Goal: Task Accomplishment & Management: Manage account settings

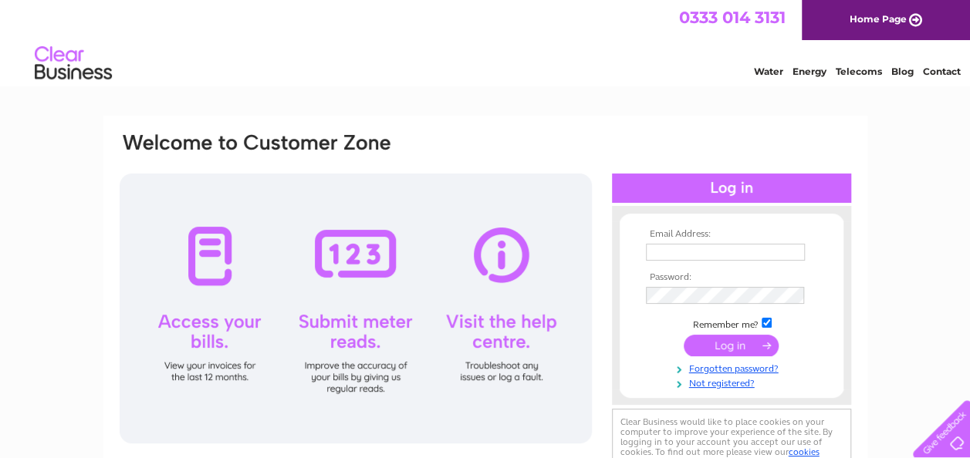
type input "[PERSON_NAME][EMAIL_ADDRESS][DOMAIN_NAME]"
click at [731, 341] on input "submit" at bounding box center [731, 346] width 95 height 22
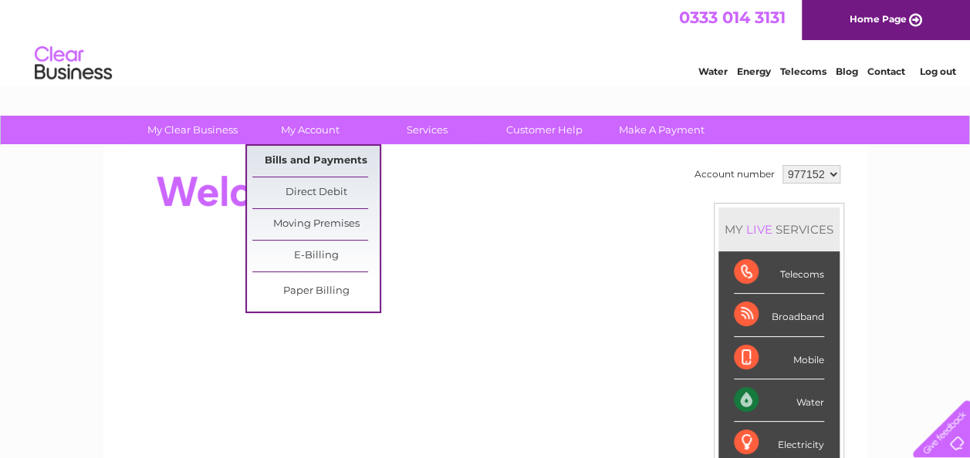
click at [294, 159] on link "Bills and Payments" at bounding box center [315, 161] width 127 height 31
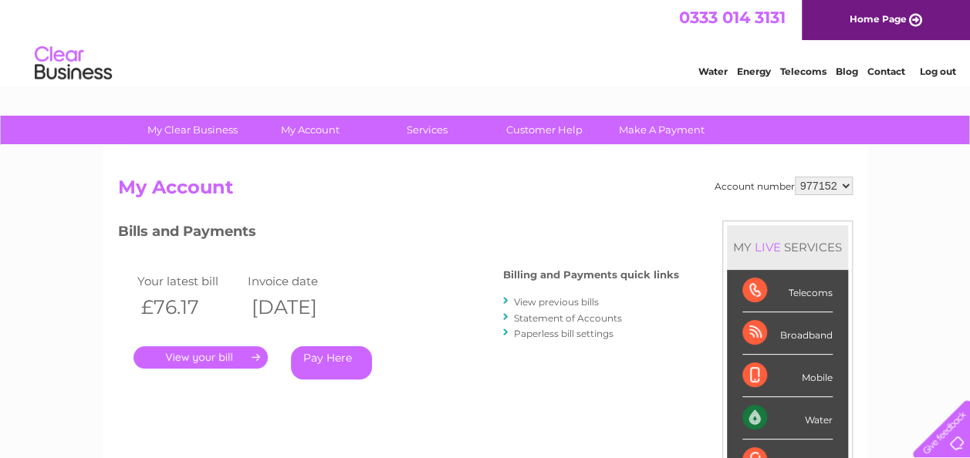
click at [200, 357] on link "." at bounding box center [201, 357] width 134 height 22
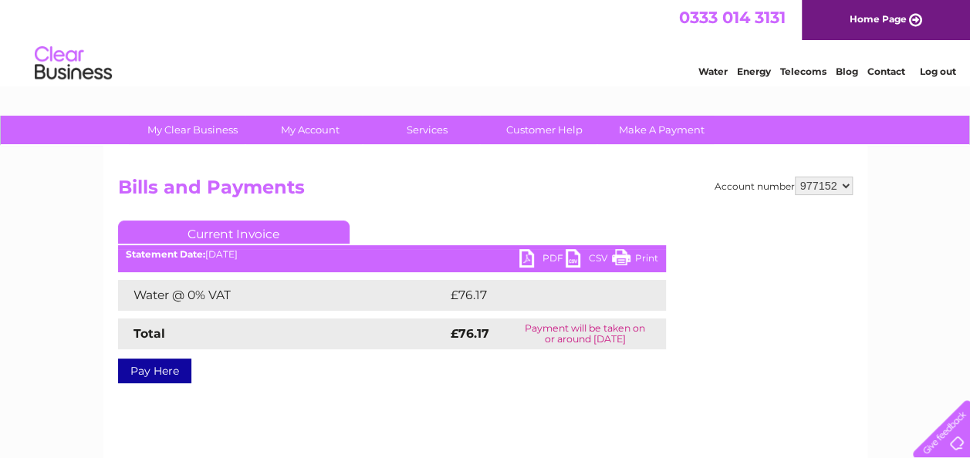
click at [884, 73] on link "Contact" at bounding box center [886, 72] width 38 height 12
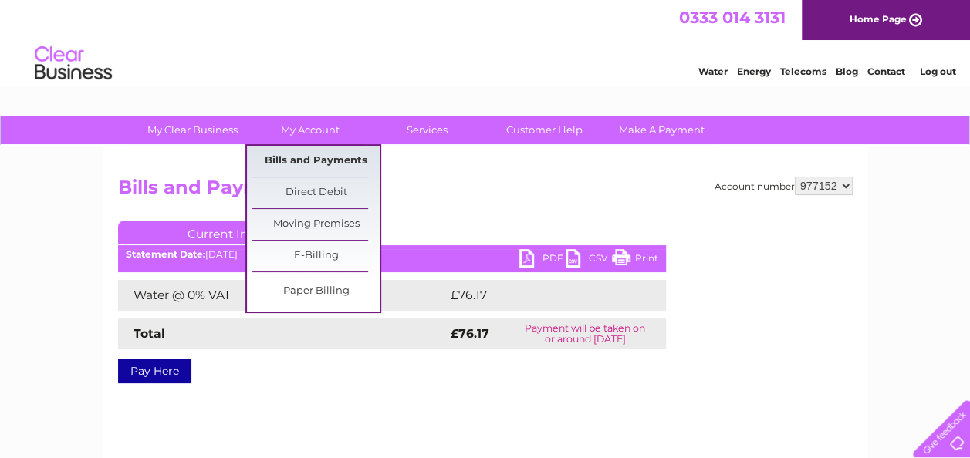
click at [301, 159] on link "Bills and Payments" at bounding box center [315, 161] width 127 height 31
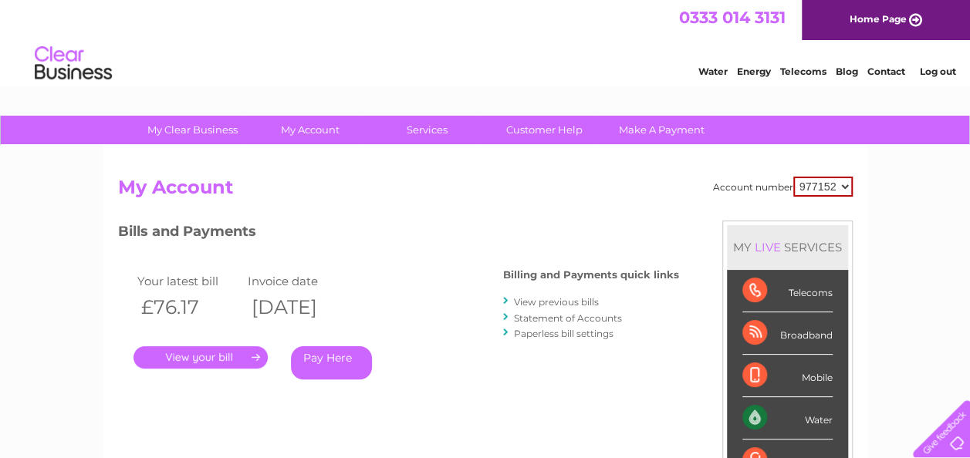
click at [200, 357] on link "." at bounding box center [201, 357] width 134 height 22
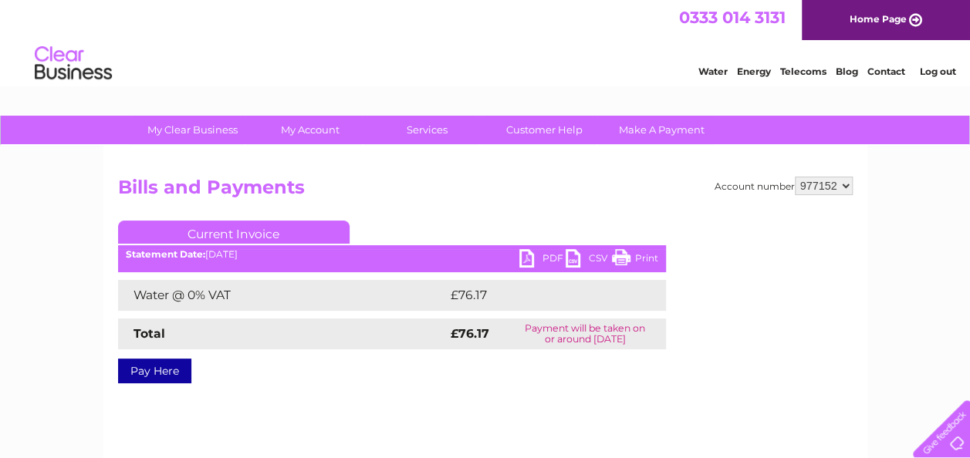
click at [847, 188] on select "977152" at bounding box center [824, 186] width 58 height 19
click at [886, 72] on link "Contact" at bounding box center [886, 72] width 38 height 12
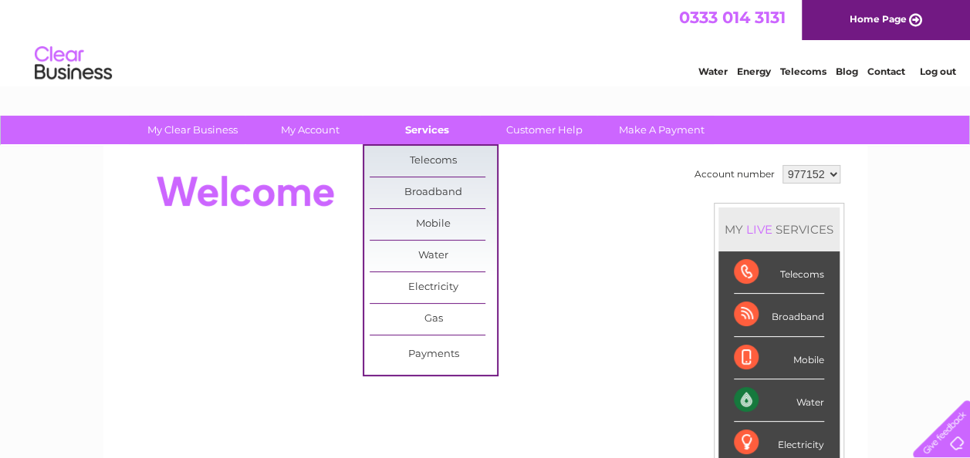
click at [431, 127] on link "Services" at bounding box center [426, 130] width 127 height 29
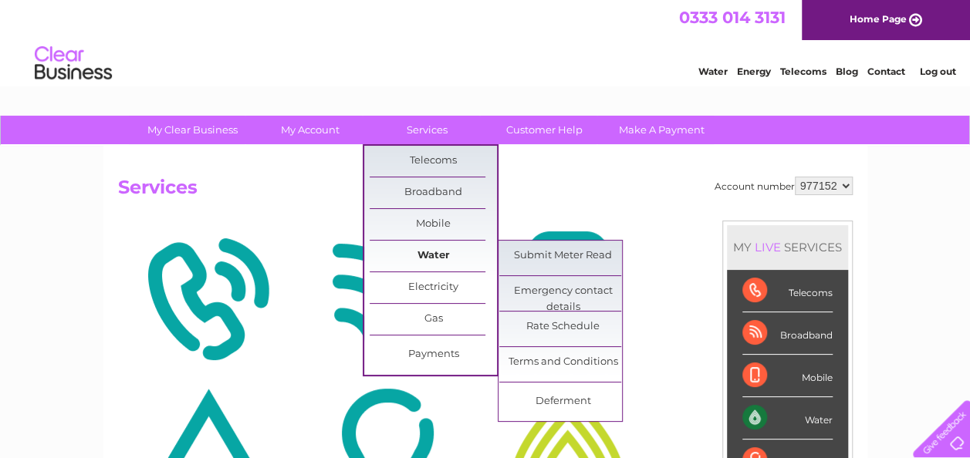
click at [423, 249] on link "Water" at bounding box center [433, 256] width 127 height 31
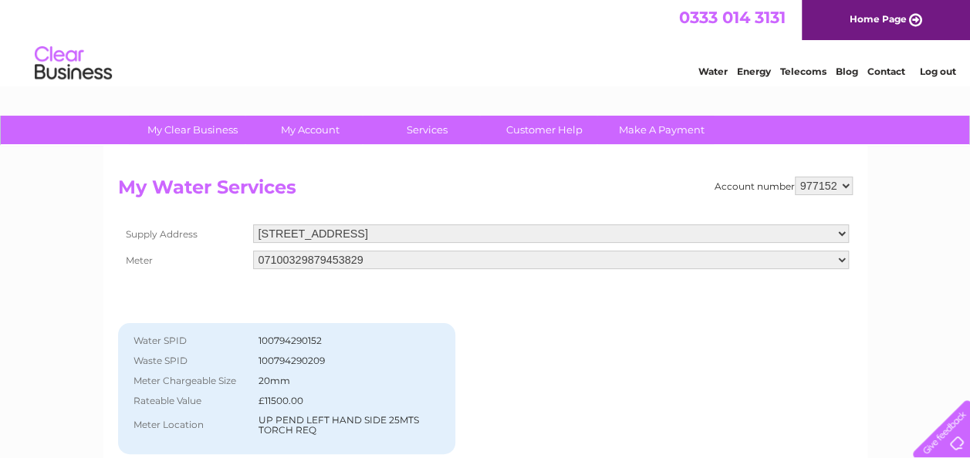
click at [954, 437] on div at bounding box center [938, 425] width 63 height 63
